Goal: Task Accomplishment & Management: Manage account settings

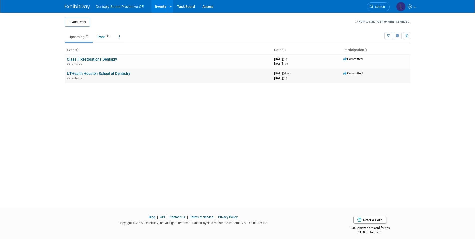
click at [105, 73] on link "UTHealth Houston School of Dentistry" at bounding box center [98, 73] width 63 height 5
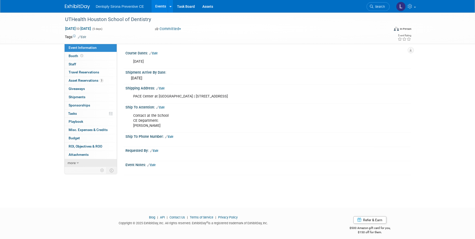
click at [78, 164] on icon at bounding box center [78, 163] width 2 height 4
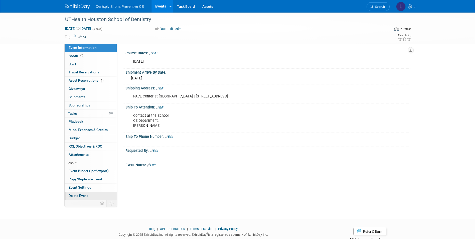
click at [80, 196] on span "Delete Event" at bounding box center [78, 195] width 19 height 4
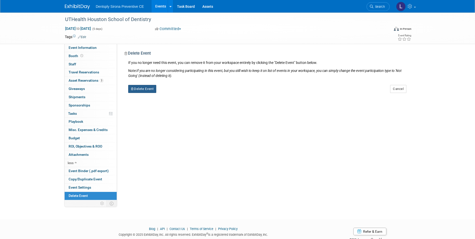
click at [141, 87] on button "Delete Event" at bounding box center [142, 89] width 28 height 8
click at [172, 92] on link "Yes" at bounding box center [173, 93] width 15 height 8
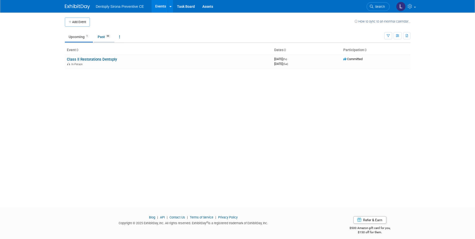
click at [103, 37] on link "Past 99" at bounding box center [104, 37] width 21 height 10
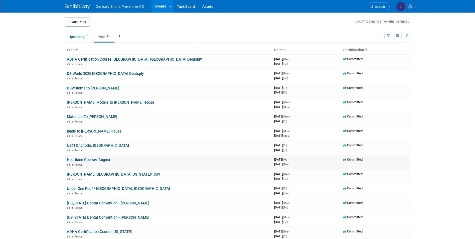
scroll to position [25, 0]
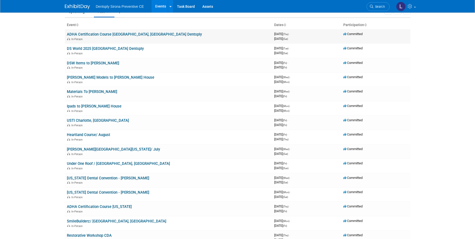
click at [105, 35] on link "ADHA Certification Course [GEOGRAPHIC_DATA], [GEOGRAPHIC_DATA] Dentsply" at bounding box center [134, 34] width 135 height 5
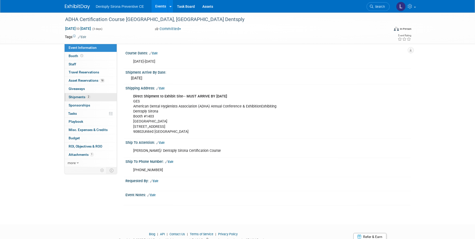
click at [77, 96] on span "Shipments 2" at bounding box center [80, 97] width 22 height 4
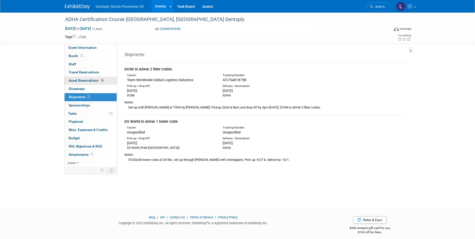
click at [88, 78] on link "18 Asset Reservations 18" at bounding box center [91, 81] width 52 height 8
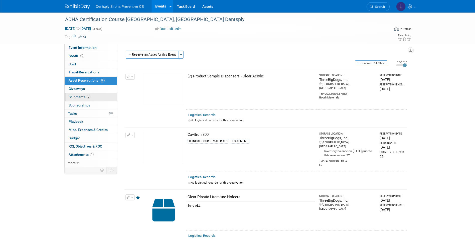
click at [82, 98] on span "Shipments 2" at bounding box center [80, 97] width 22 height 4
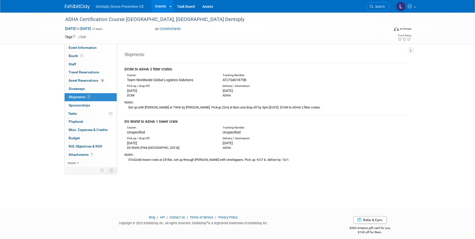
click at [158, 7] on link "Events" at bounding box center [160, 6] width 18 height 13
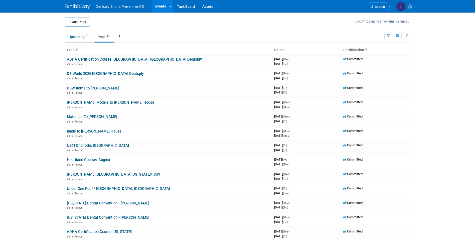
click at [75, 37] on link "Upcoming 1" at bounding box center [79, 37] width 28 height 10
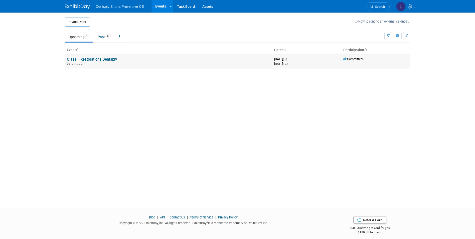
click at [83, 58] on link "Class II Restorations Dentsply" at bounding box center [92, 59] width 50 height 5
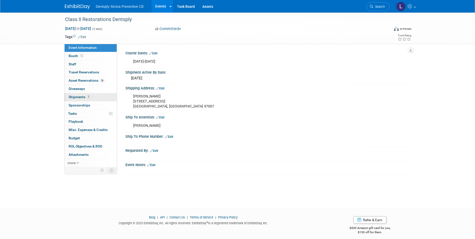
click at [82, 96] on span "Shipments 1" at bounding box center [80, 97] width 22 height 4
